Goal: Find specific page/section: Find specific page/section

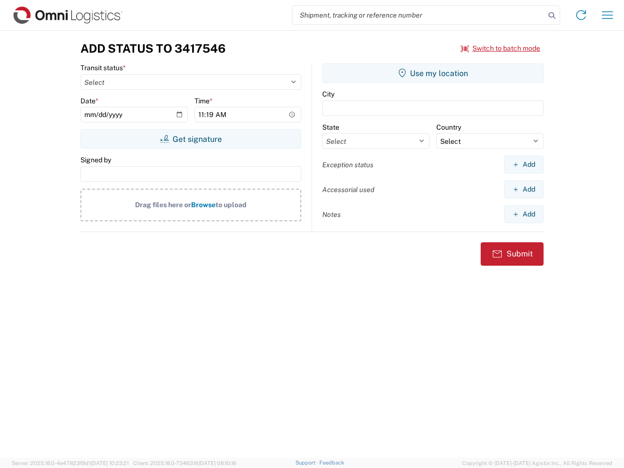
click at [419, 15] on input "search" at bounding box center [418, 15] width 253 height 19
click at [552, 16] on icon at bounding box center [552, 16] width 14 height 14
click at [581, 15] on icon at bounding box center [581, 15] width 16 height 16
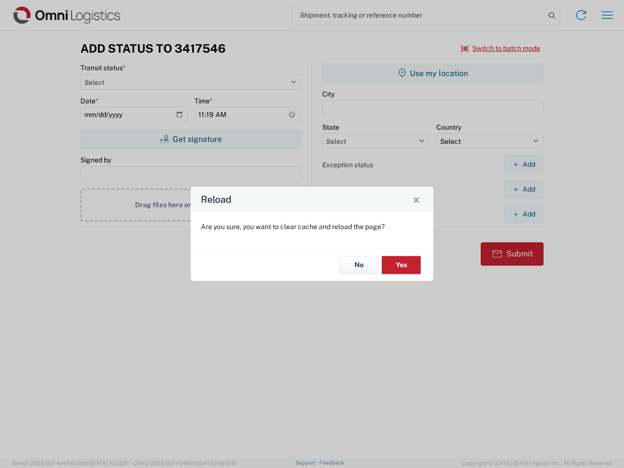
click at [607, 15] on div "Reload Are you sure, you want to clear cache and reload the page? No Yes" at bounding box center [312, 234] width 624 height 468
click at [501, 48] on div "Reload Are you sure, you want to clear cache and reload the page? No Yes" at bounding box center [312, 234] width 624 height 468
click at [191, 139] on div "Reload Are you sure, you want to clear cache and reload the page? No Yes" at bounding box center [312, 234] width 624 height 468
click at [433, 73] on div "Reload Are you sure, you want to clear cache and reload the page? No Yes" at bounding box center [312, 234] width 624 height 468
click at [524, 164] on div "Reload Are you sure, you want to clear cache and reload the page? No Yes" at bounding box center [312, 234] width 624 height 468
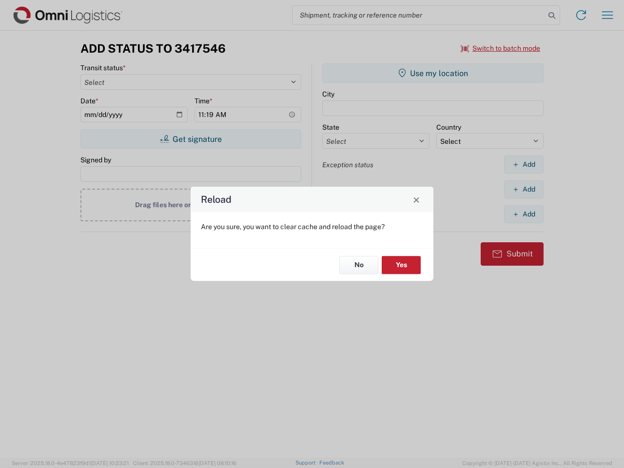
click at [524, 189] on div "Reload Are you sure, you want to clear cache and reload the page? No Yes" at bounding box center [312, 234] width 624 height 468
click at [524, 214] on div "Reload Are you sure, you want to clear cache and reload the page? No Yes" at bounding box center [312, 234] width 624 height 468
